Goal: Task Accomplishment & Management: Use online tool/utility

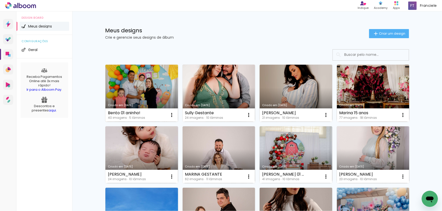
click at [164, 76] on link "Criado em [DATE]" at bounding box center [141, 93] width 73 height 57
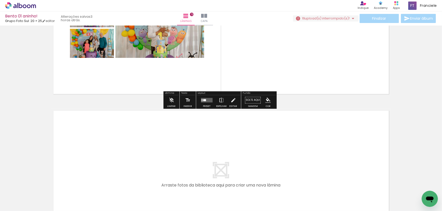
scroll to position [691, 0]
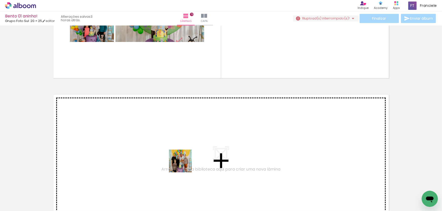
drag, startPoint x: 188, startPoint y: 171, endPoint x: 235, endPoint y: 198, distance: 54.5
click at [183, 162] on quentale-workspace at bounding box center [221, 105] width 442 height 211
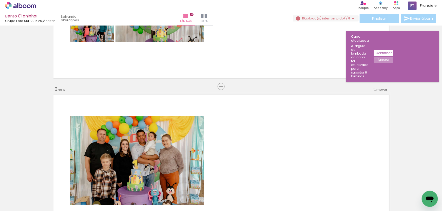
scroll to position [749, 0]
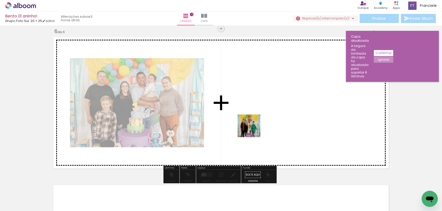
drag, startPoint x: 249, startPoint y: 138, endPoint x: 254, endPoint y: 127, distance: 11.7
click at [254, 127] on quentale-workspace at bounding box center [221, 105] width 442 height 211
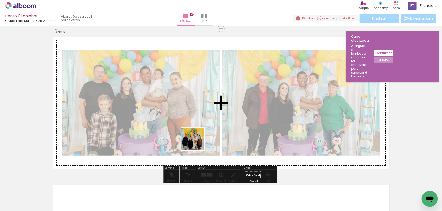
drag, startPoint x: 249, startPoint y: 190, endPoint x: 272, endPoint y: 195, distance: 23.6
click at [195, 141] on quentale-workspace at bounding box center [221, 105] width 442 height 211
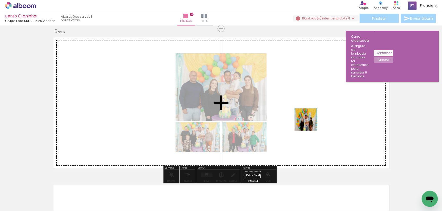
drag, startPoint x: 310, startPoint y: 124, endPoint x: 314, endPoint y: 119, distance: 6.8
click at [314, 119] on quentale-workspace at bounding box center [221, 105] width 442 height 211
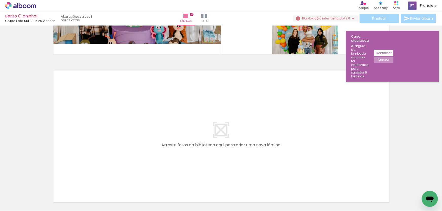
scroll to position [0, 403]
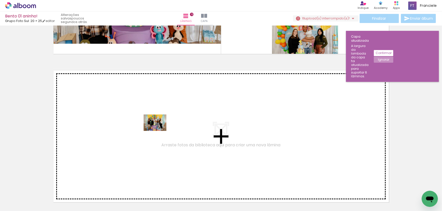
drag, startPoint x: 251, startPoint y: 198, endPoint x: 159, endPoint y: 130, distance: 114.5
click at [159, 130] on quentale-workspace at bounding box center [221, 105] width 442 height 211
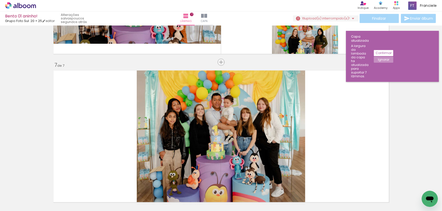
scroll to position [897, 0]
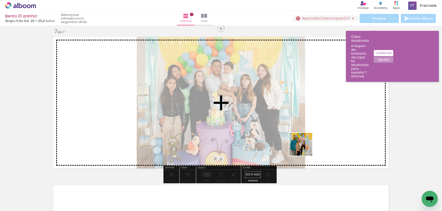
drag, startPoint x: 330, startPoint y: 198, endPoint x: 362, endPoint y: 198, distance: 31.9
click at [305, 149] on quentale-workspace at bounding box center [221, 105] width 442 height 211
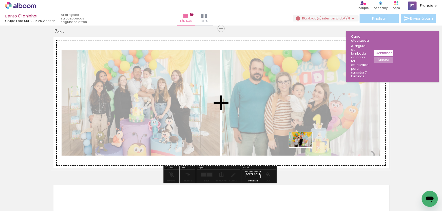
drag, startPoint x: 361, startPoint y: 198, endPoint x: 386, endPoint y: 197, distance: 25.1
click at [304, 149] on quentale-workspace at bounding box center [221, 105] width 442 height 211
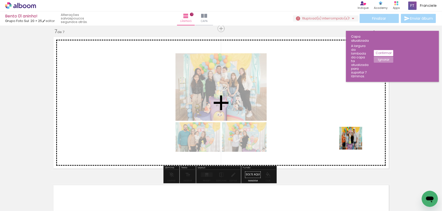
drag, startPoint x: 386, startPoint y: 197, endPoint x: 333, endPoint y: 117, distance: 96.2
click at [352, 139] on quentale-workspace at bounding box center [221, 105] width 442 height 211
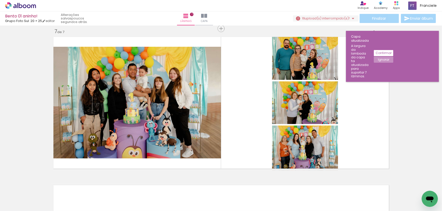
scroll to position [0, 714]
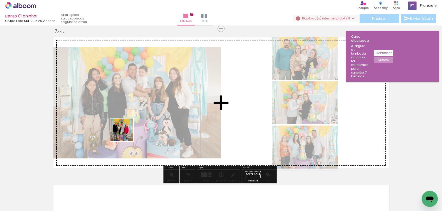
drag, startPoint x: 108, startPoint y: 198, endPoint x: 125, endPoint y: 133, distance: 66.8
click at [127, 131] on quentale-workspace at bounding box center [221, 105] width 442 height 211
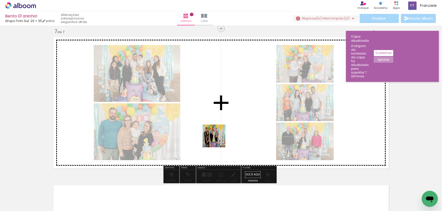
drag, startPoint x: 135, startPoint y: 196, endPoint x: 236, endPoint y: 134, distance: 117.8
click at [236, 134] on quentale-workspace at bounding box center [221, 105] width 442 height 211
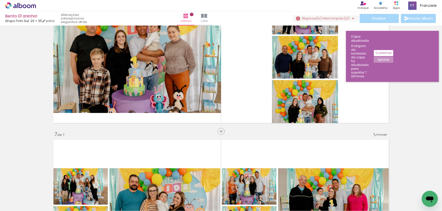
scroll to position [782, 0]
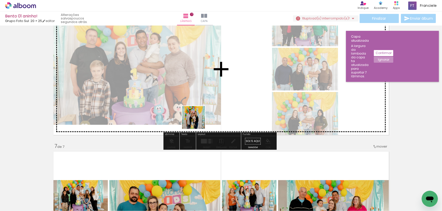
drag, startPoint x: 165, startPoint y: 195, endPoint x: 198, endPoint y: 119, distance: 83.3
click at [199, 118] on quentale-workspace at bounding box center [221, 105] width 442 height 211
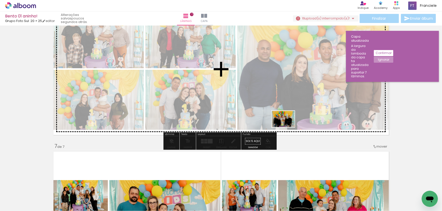
drag, startPoint x: 245, startPoint y: 195, endPoint x: 287, endPoint y: 126, distance: 80.8
click at [287, 126] on quentale-workspace at bounding box center [221, 105] width 442 height 211
